Goal: Navigation & Orientation: Find specific page/section

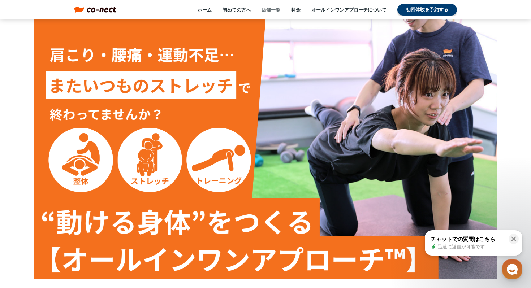
click at [274, 10] on link "店舗一覧" at bounding box center [271, 10] width 19 height 7
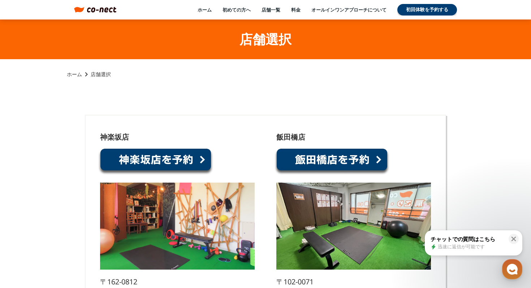
click at [198, 9] on div "ホーム 初めての方へ 店舗一覧 料金 オールインワンアプローチについて 初回体験を予約する" at bounding box center [286, 10] width 341 height 12
click at [201, 9] on link "ホーム" at bounding box center [205, 10] width 14 height 7
